Goal: Information Seeking & Learning: Learn about a topic

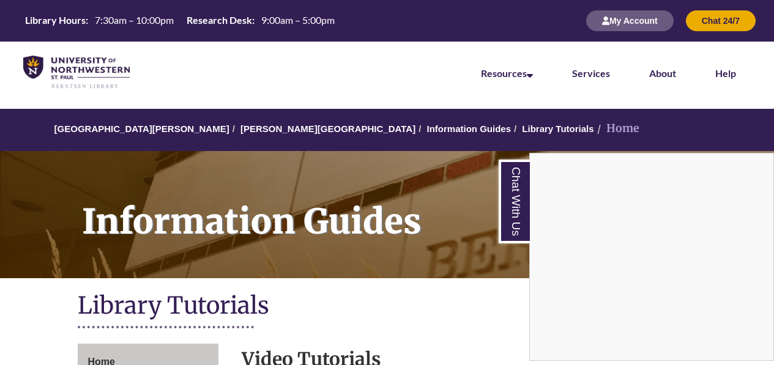
scroll to position [374, 0]
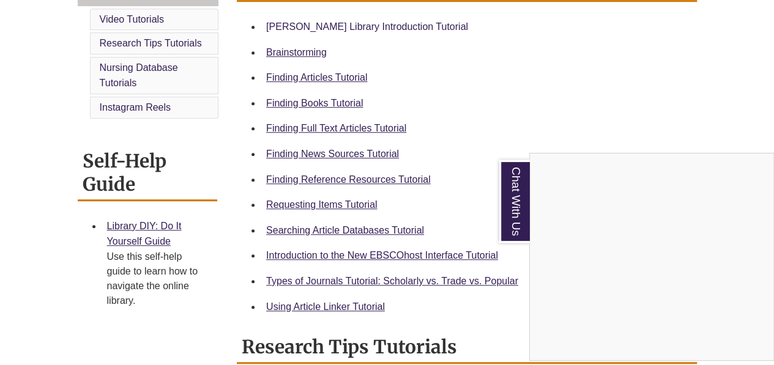
click at [267, 25] on div "Chat With Us" at bounding box center [387, 182] width 774 height 365
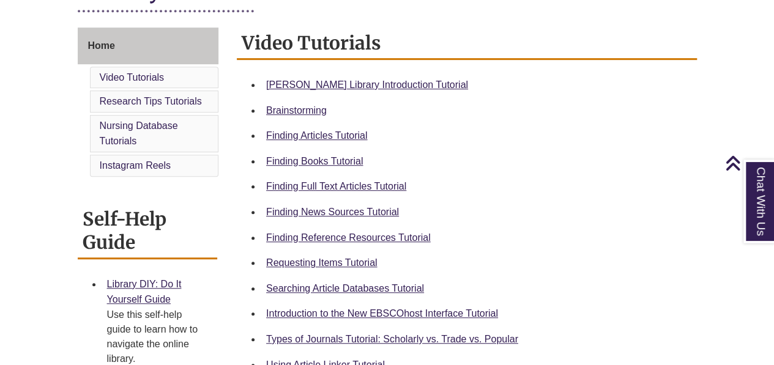
scroll to position [321, 0]
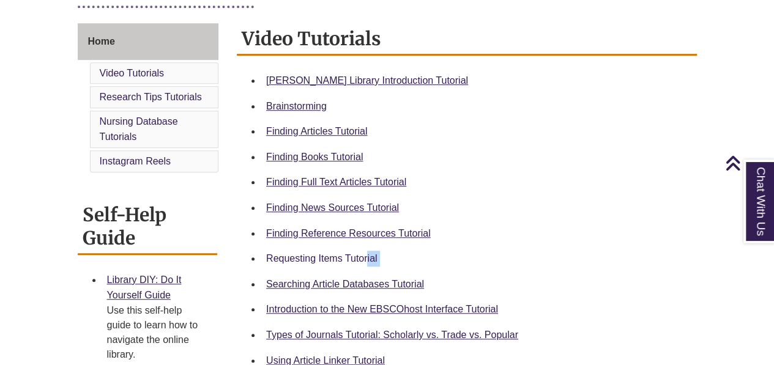
drag, startPoint x: 292, startPoint y: 273, endPoint x: 293, endPoint y: 262, distance: 11.0
click at [293, 262] on ul "Berntsen Library Introduction Tutorial Brainstorming Finding Articles Tutorial …" at bounding box center [467, 220] width 450 height 305
drag, startPoint x: 293, startPoint y: 262, endPoint x: 279, endPoint y: 259, distance: 14.4
click at [279, 259] on link "Requesting Items Tutorial" at bounding box center [321, 258] width 111 height 10
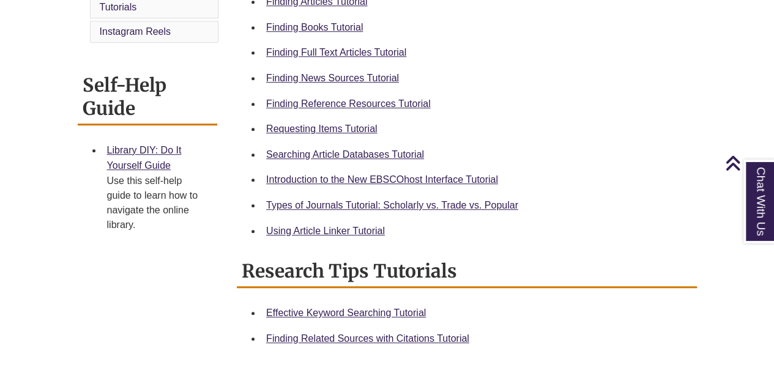
scroll to position [450, 0]
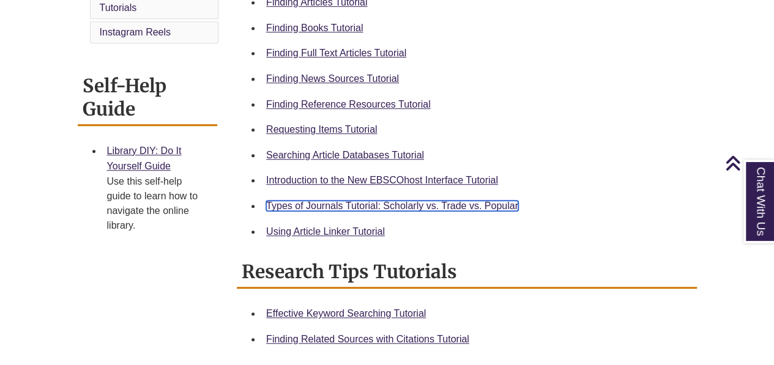
click at [368, 203] on link "Types of Journals Tutorial: Scholarly vs. Trade vs. Popular" at bounding box center [392, 206] width 252 height 10
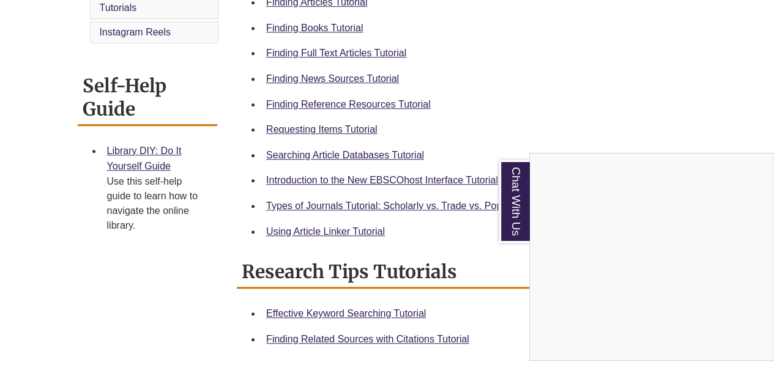
click at [391, 236] on div "Chat With Us" at bounding box center [387, 182] width 774 height 365
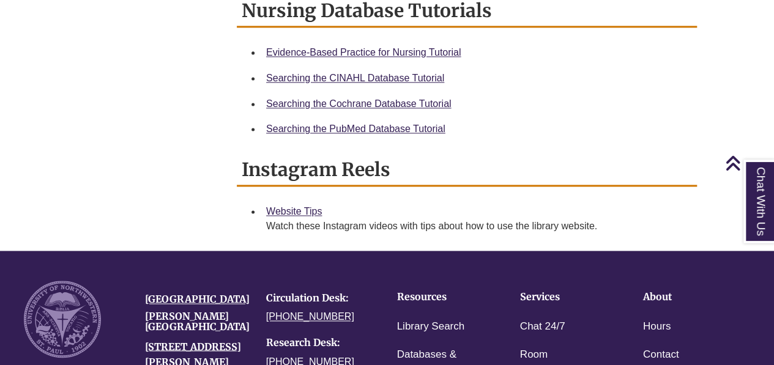
scroll to position [819, 0]
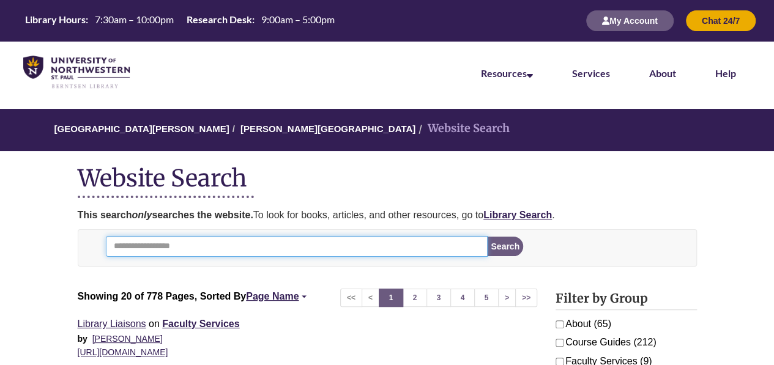
click at [217, 251] on input "Search" at bounding box center [297, 246] width 382 height 21
type input "**********"
click at [487, 237] on button "Search" at bounding box center [505, 247] width 36 height 20
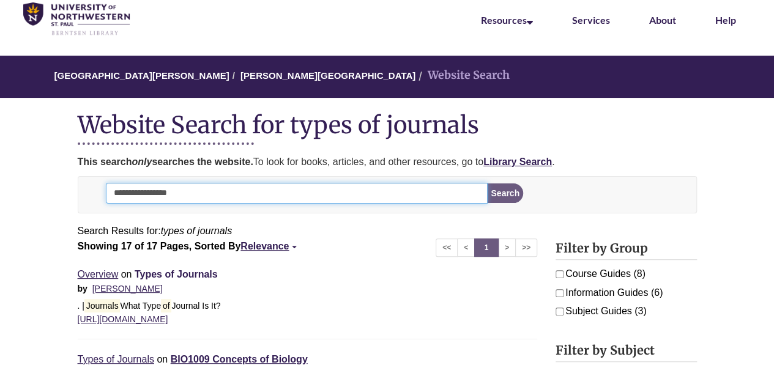
scroll to position [69, 0]
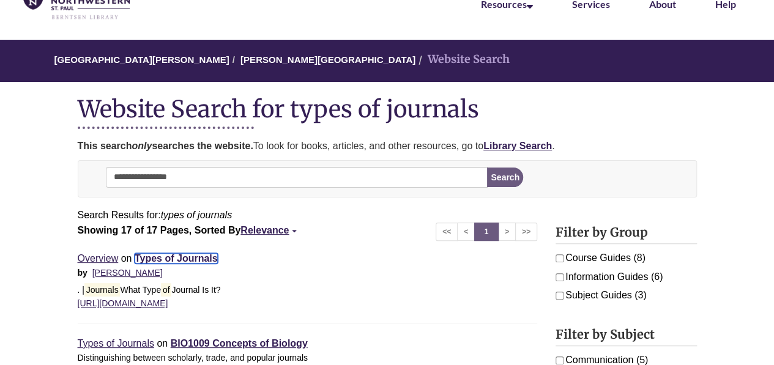
click at [180, 261] on link "Types of Journals" at bounding box center [176, 258] width 83 height 10
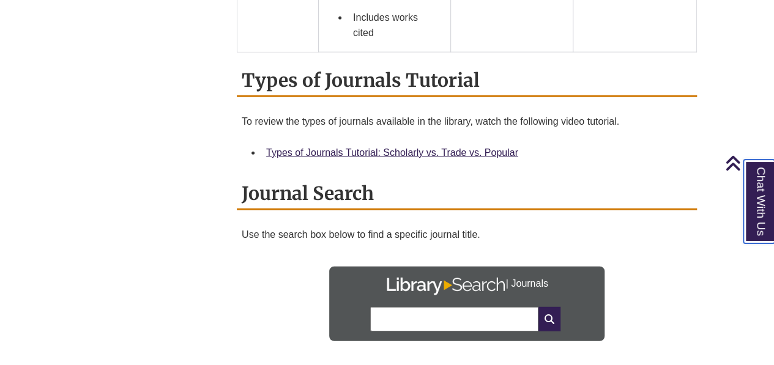
scroll to position [1536, 0]
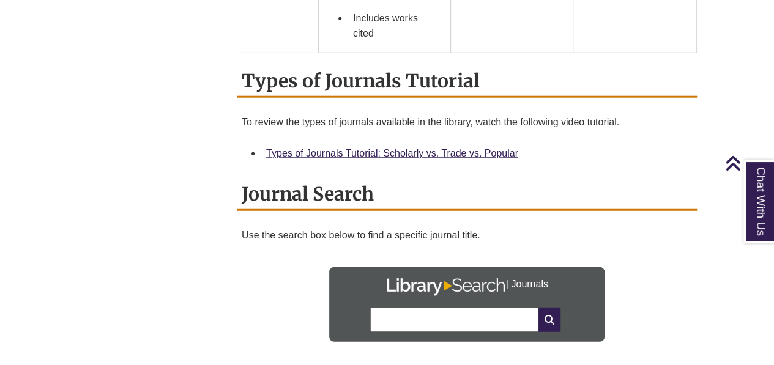
click at [443, 319] on input "text" at bounding box center [454, 320] width 168 height 24
click at [326, 274] on div "Use the search box below to find a specific journal title. | Journals" at bounding box center [467, 292] width 450 height 138
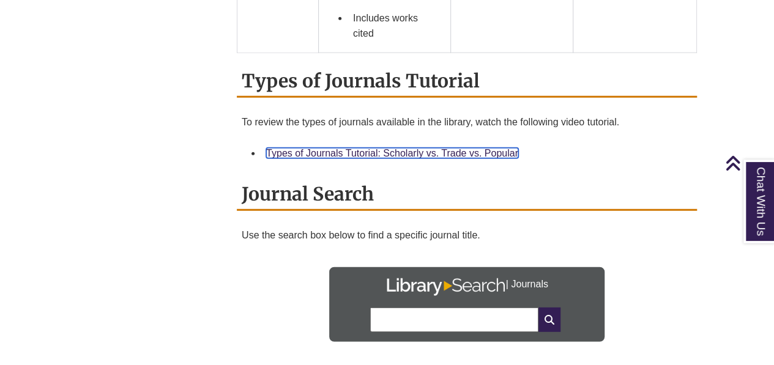
click at [399, 148] on link "Types of Journals Tutorial: Scholarly vs. Trade vs. Popular" at bounding box center [392, 153] width 252 height 10
